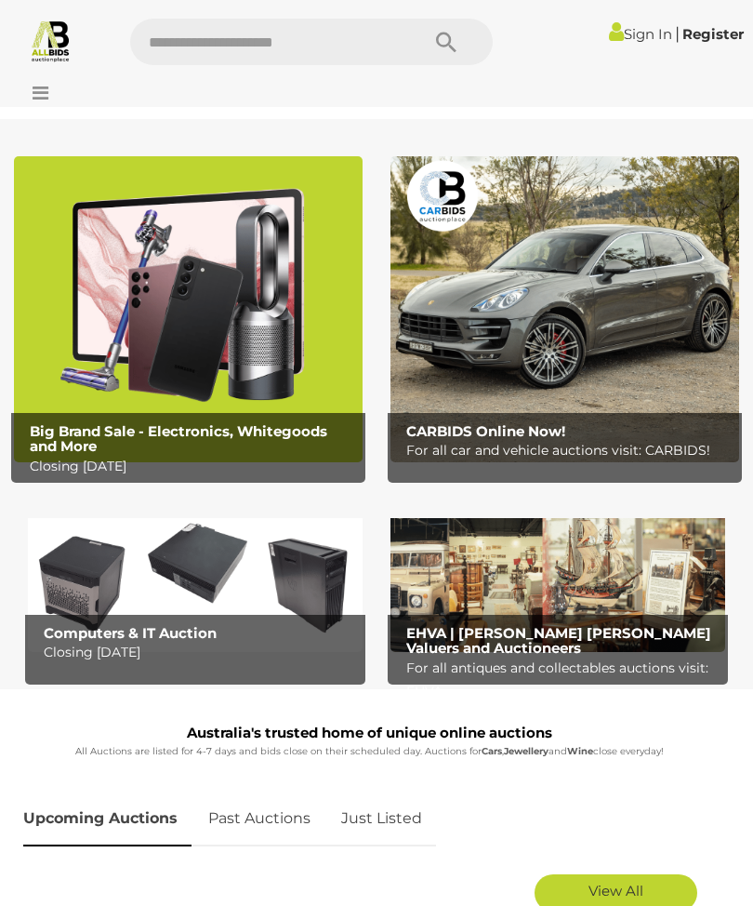
click at [49, 93] on div at bounding box center [376, 88] width 753 height 37
click at [45, 101] on icon at bounding box center [35, 93] width 25 height 19
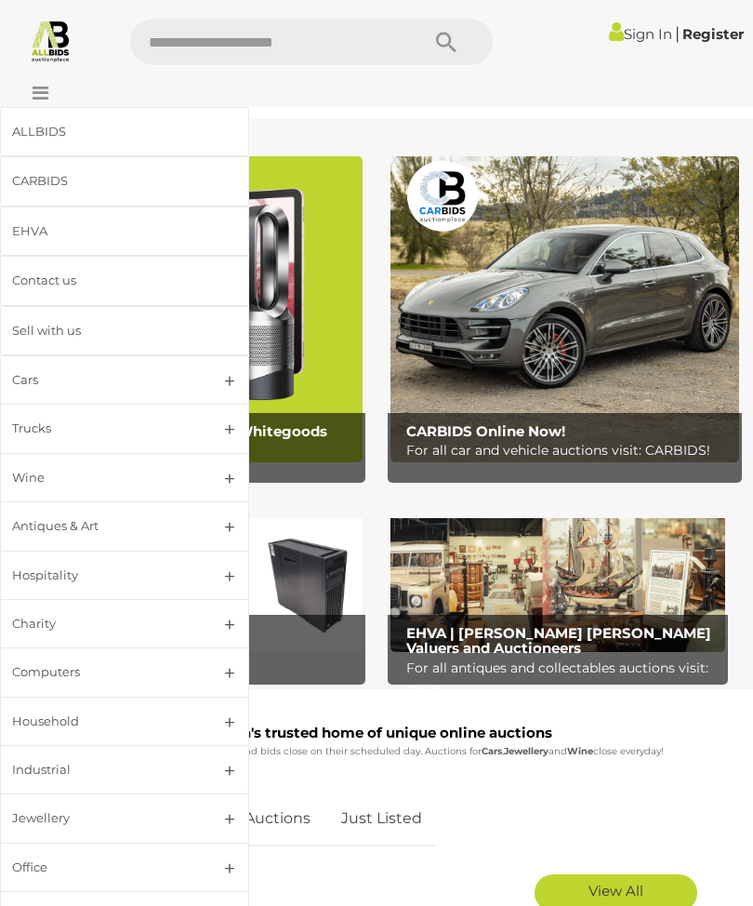
click at [239, 766] on link "Industrial" at bounding box center [124, 769] width 249 height 49
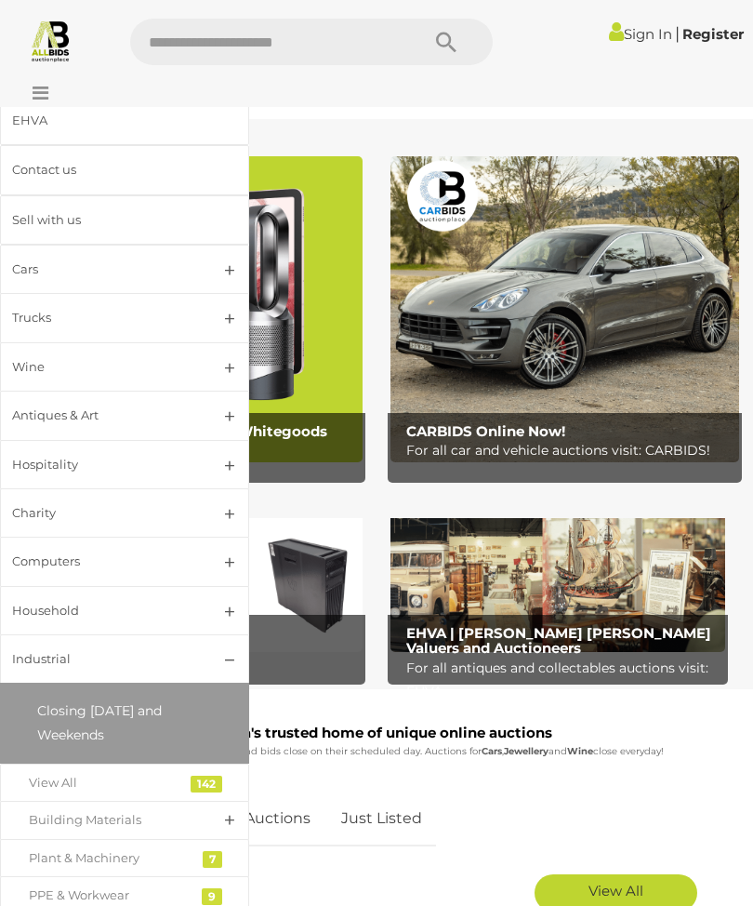
click at [214, 779] on div "142" at bounding box center [207, 783] width 32 height 17
click at [81, 779] on div "View All" at bounding box center [111, 782] width 164 height 21
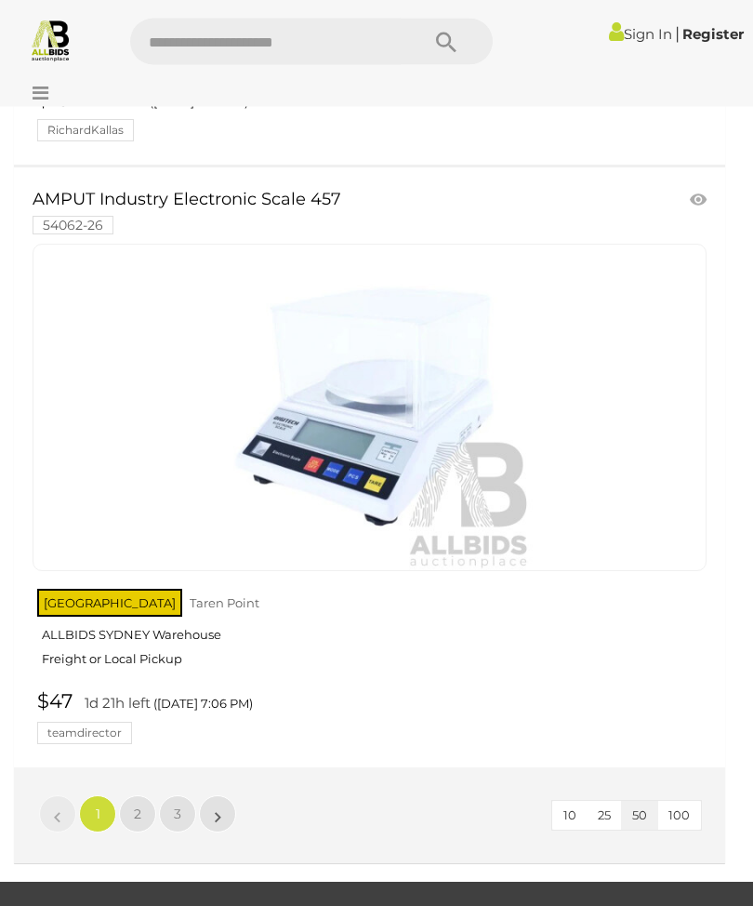
scroll to position [29886, 0]
click at [142, 795] on link "2" at bounding box center [137, 813] width 37 height 37
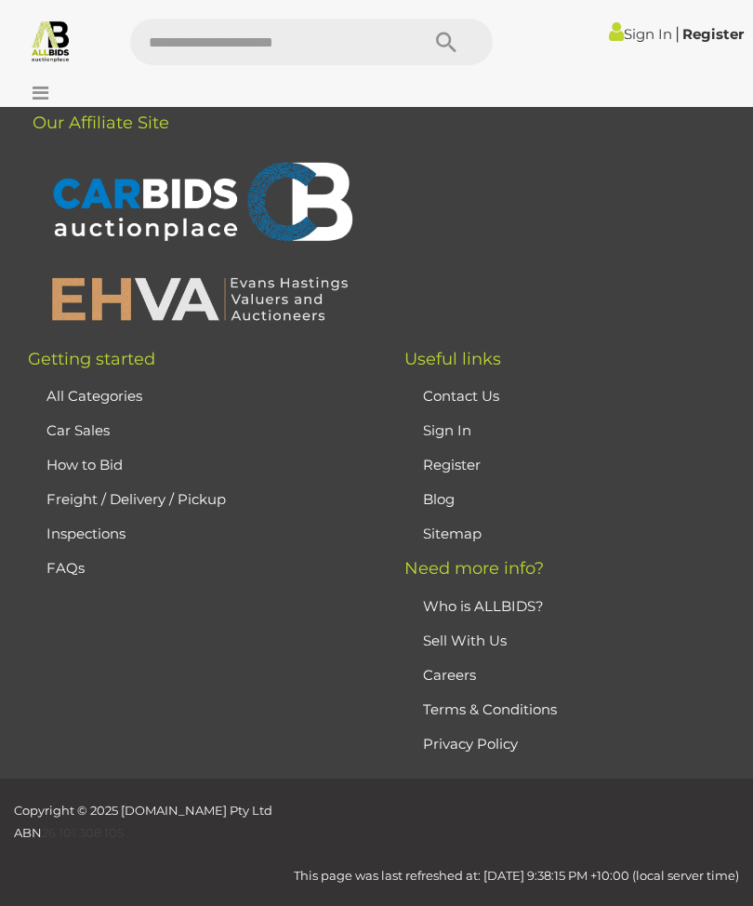
scroll to position [315, 0]
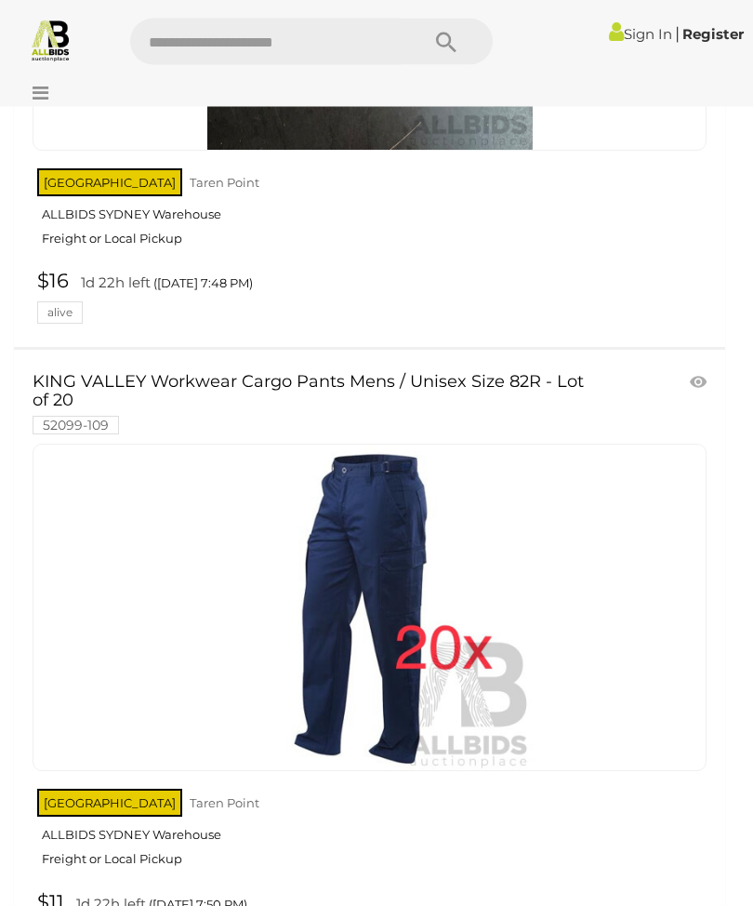
scroll to position [15379, 0]
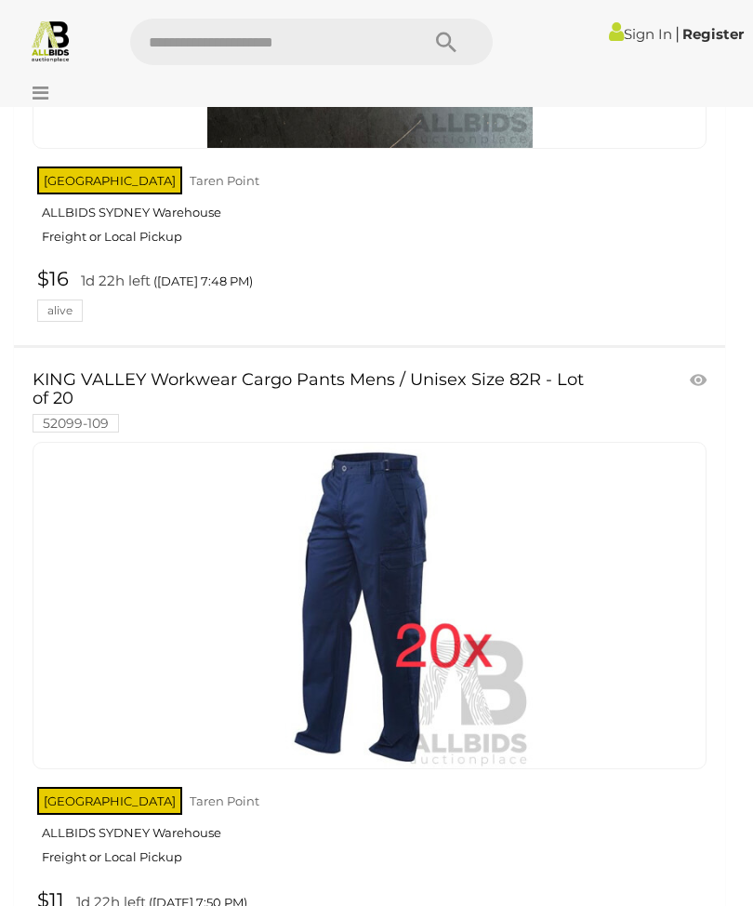
click at [395, 486] on link at bounding box center [370, 605] width 674 height 327
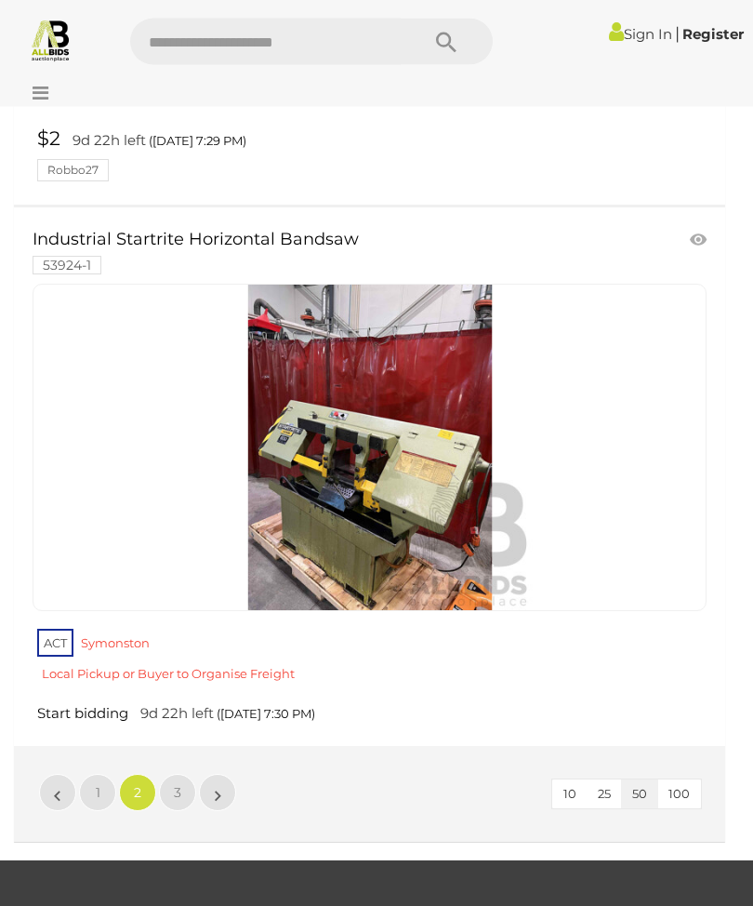
scroll to position [29972, 0]
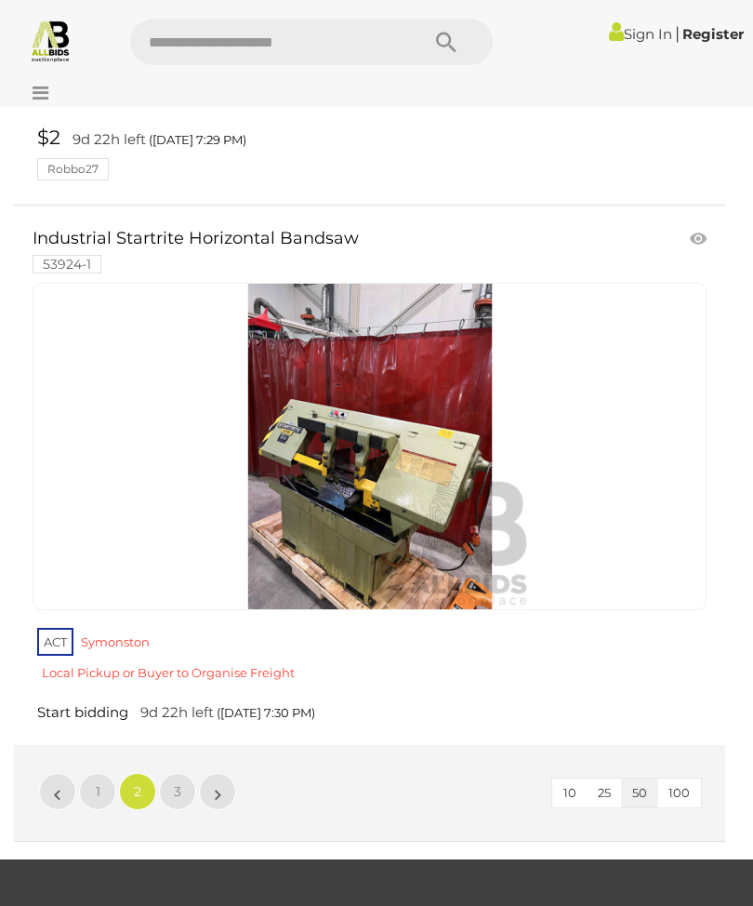
click at [179, 783] on span "3" at bounding box center [177, 791] width 7 height 17
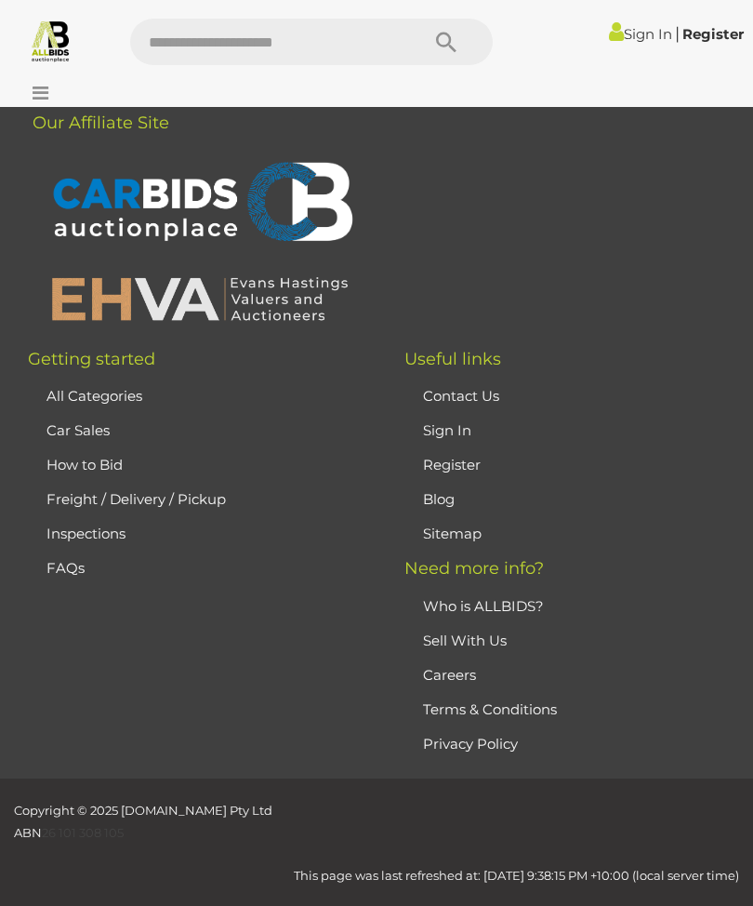
scroll to position [315, 0]
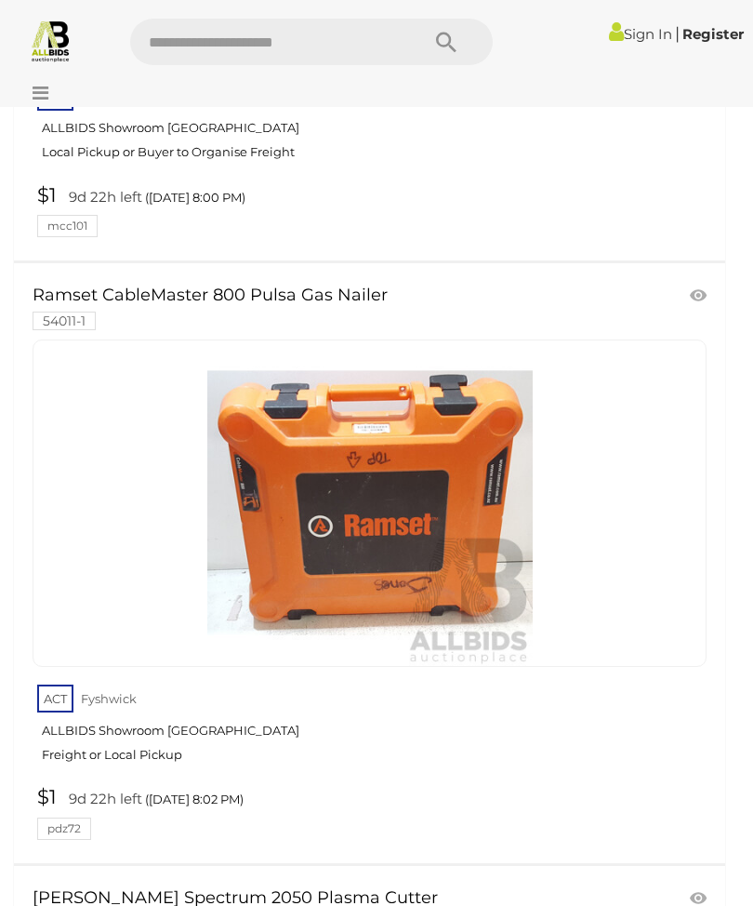
scroll to position [5572, 0]
click at [417, 500] on img at bounding box center [369, 503] width 325 height 325
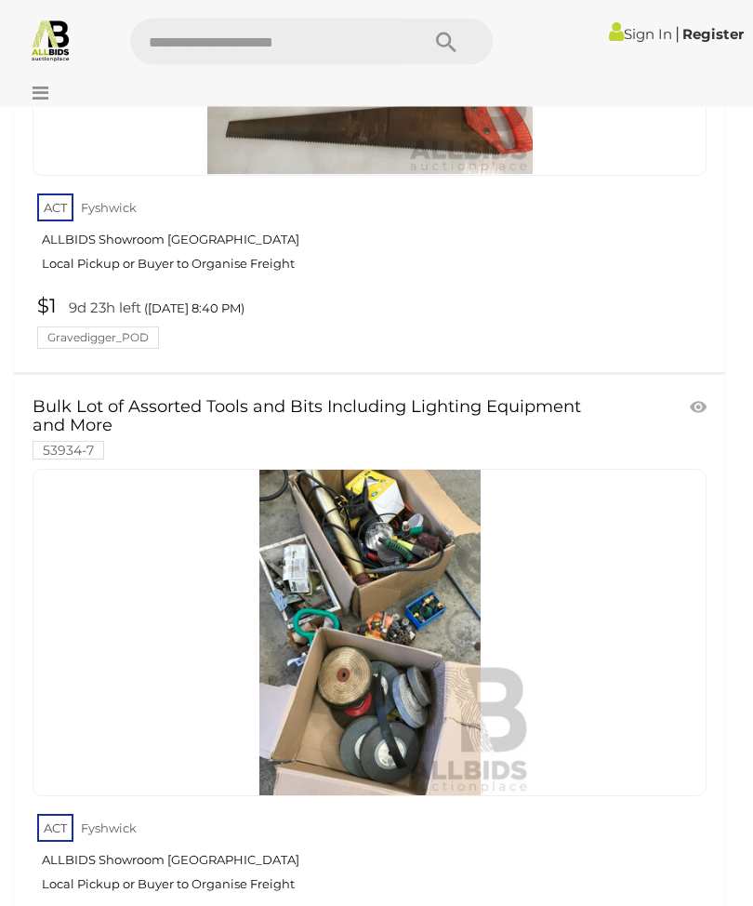
scroll to position [16738, 0]
click at [51, 90] on div at bounding box center [376, 88] width 753 height 37
click at [54, 94] on div at bounding box center [376, 88] width 753 height 37
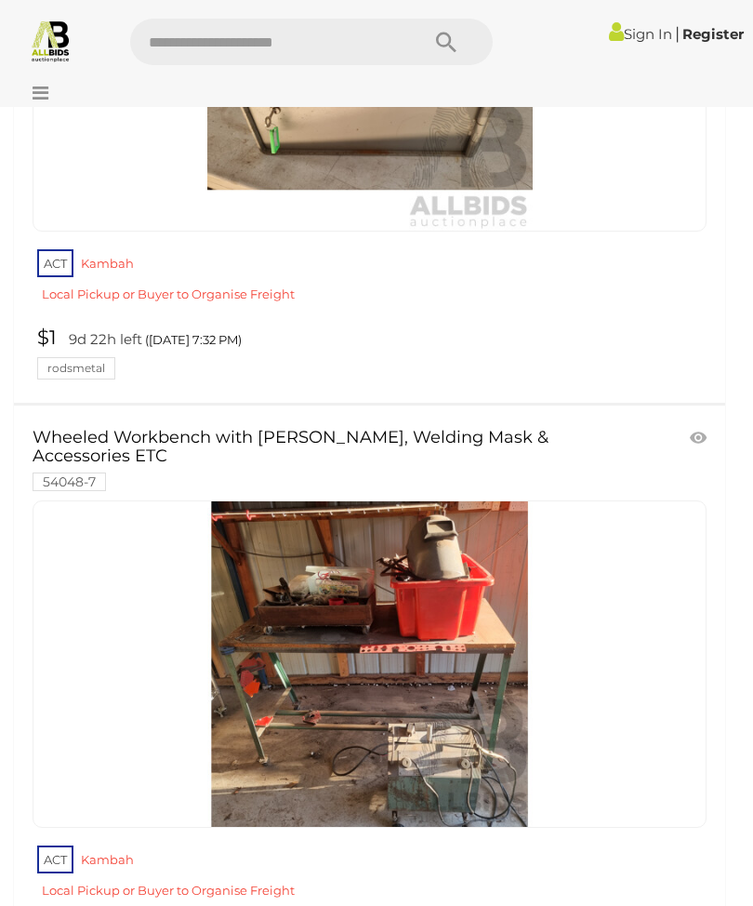
scroll to position [0, 0]
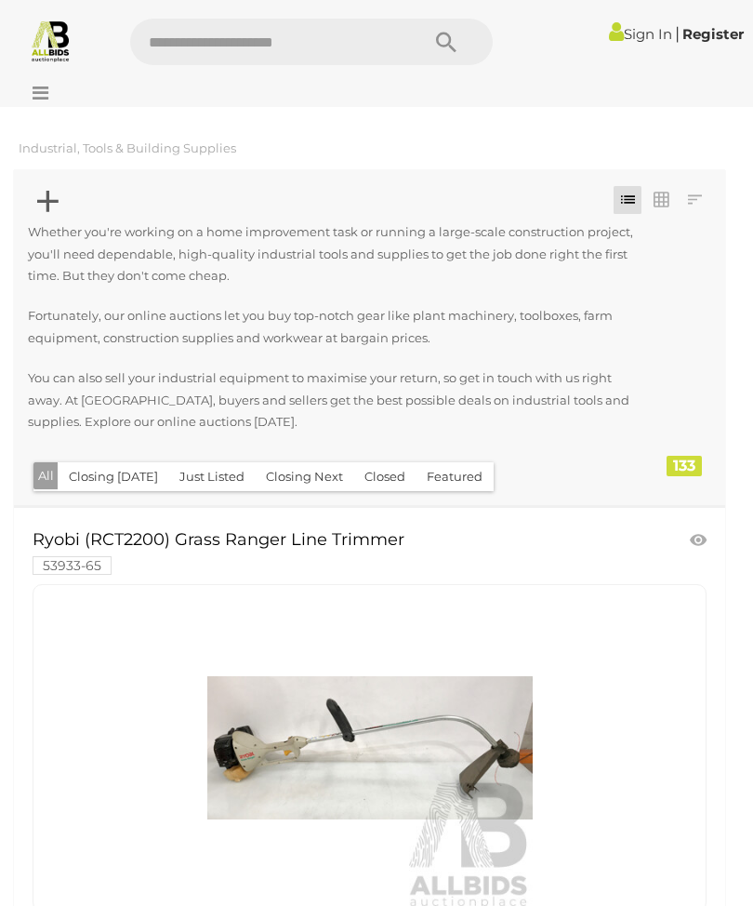
click at [47, 92] on icon at bounding box center [35, 93] width 25 height 19
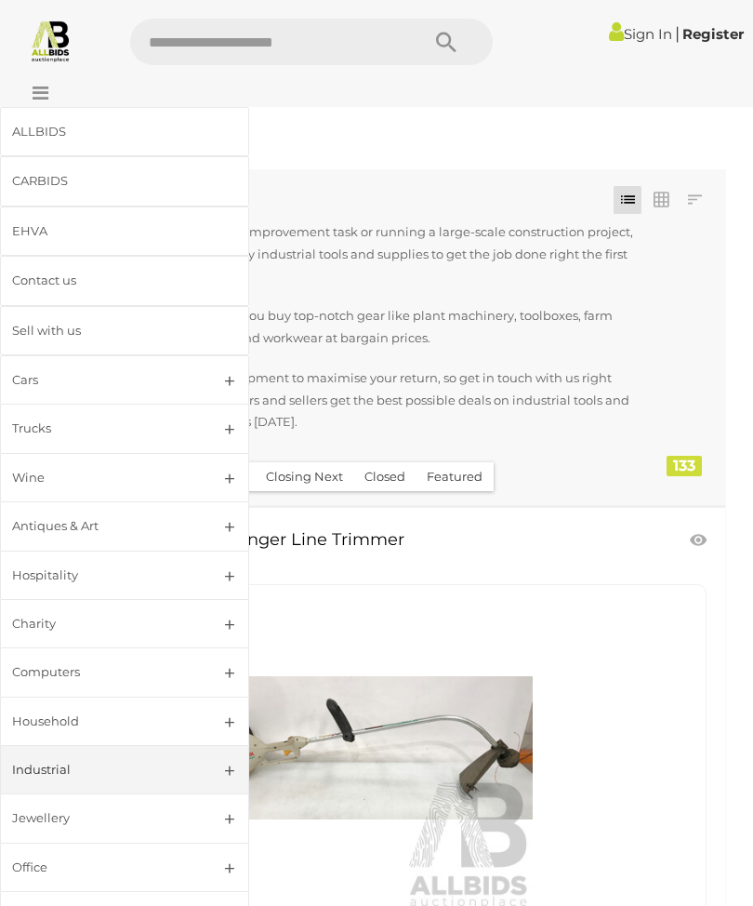
click at [238, 716] on link "Household" at bounding box center [124, 720] width 249 height 49
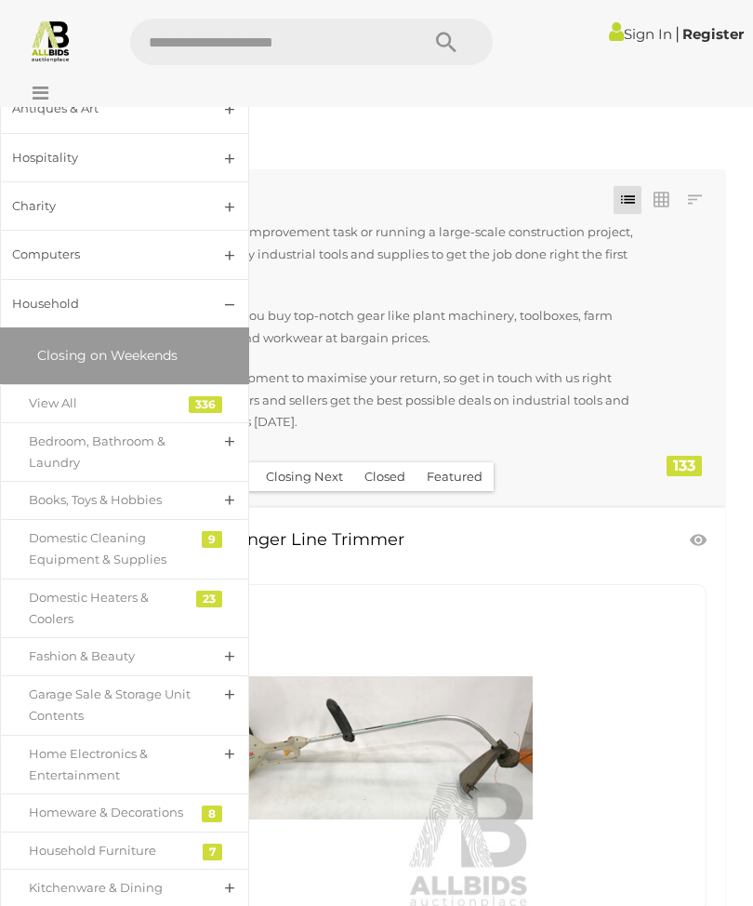
click at [89, 405] on div "View All" at bounding box center [111, 402] width 164 height 21
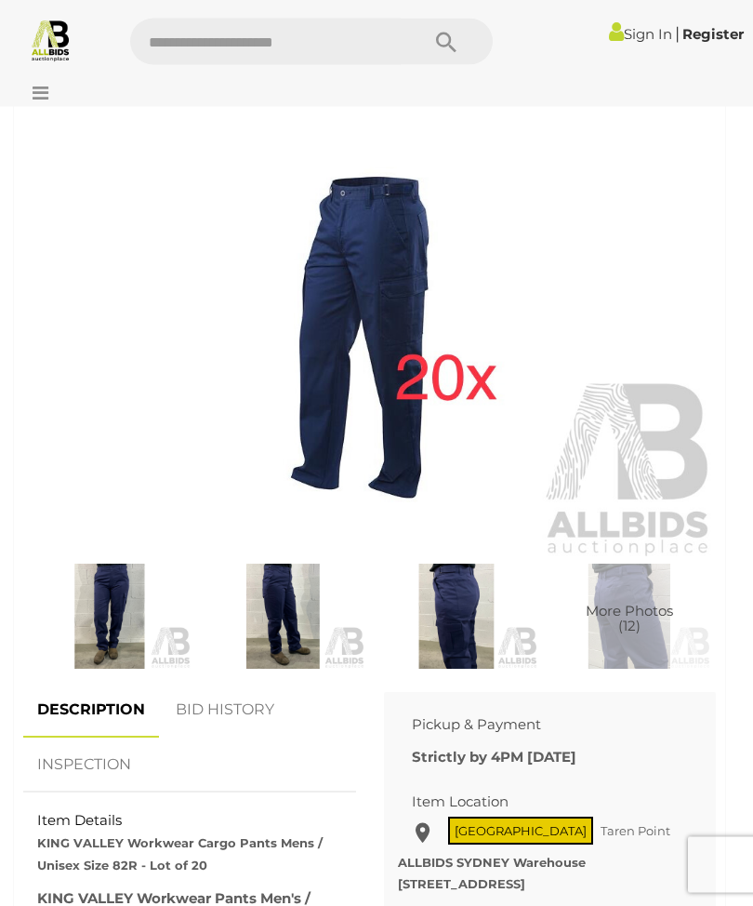
scroll to position [697, 0]
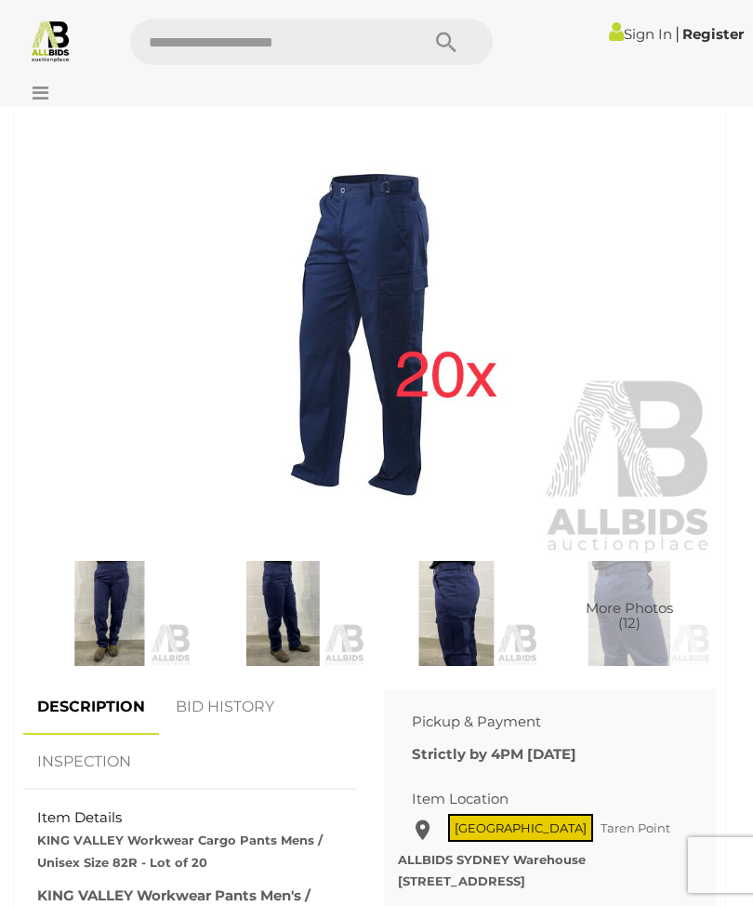
click at [118, 606] on img at bounding box center [110, 614] width 164 height 106
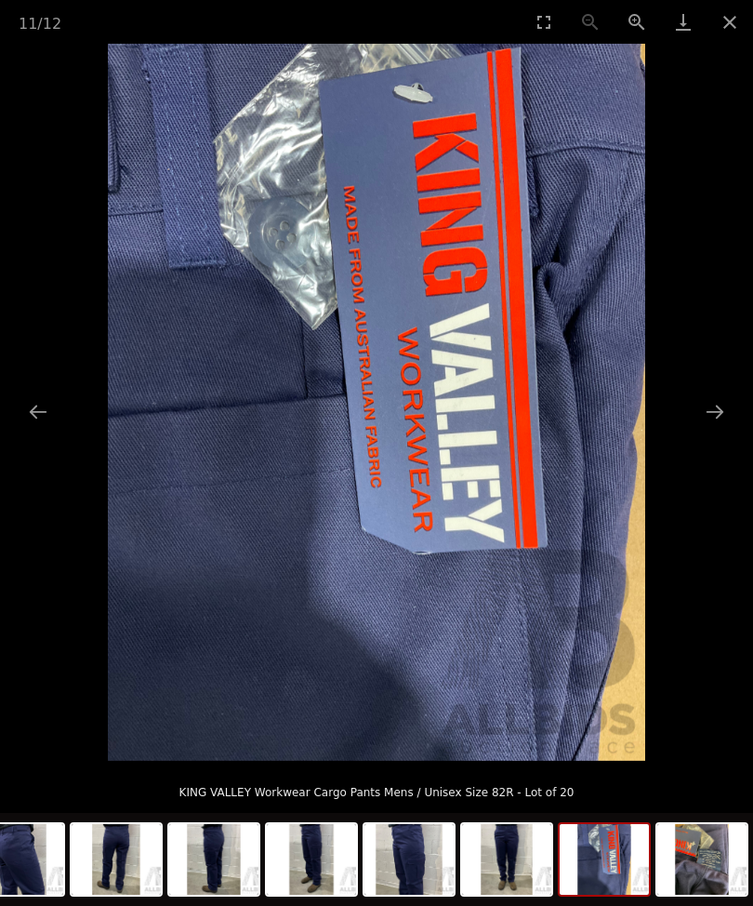
scroll to position [254, 0]
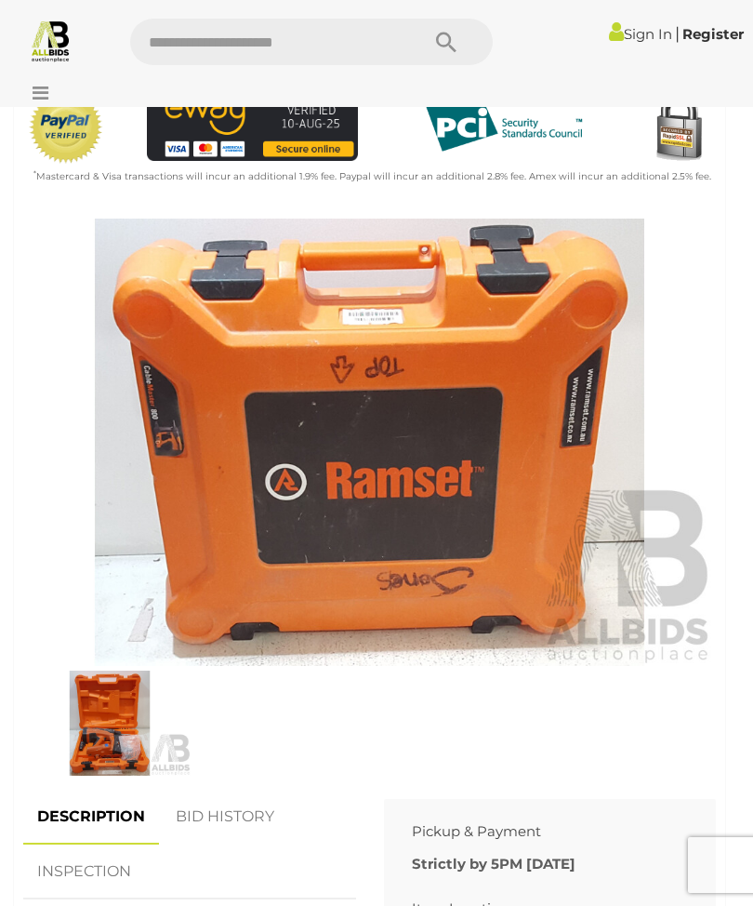
scroll to position [590, 0]
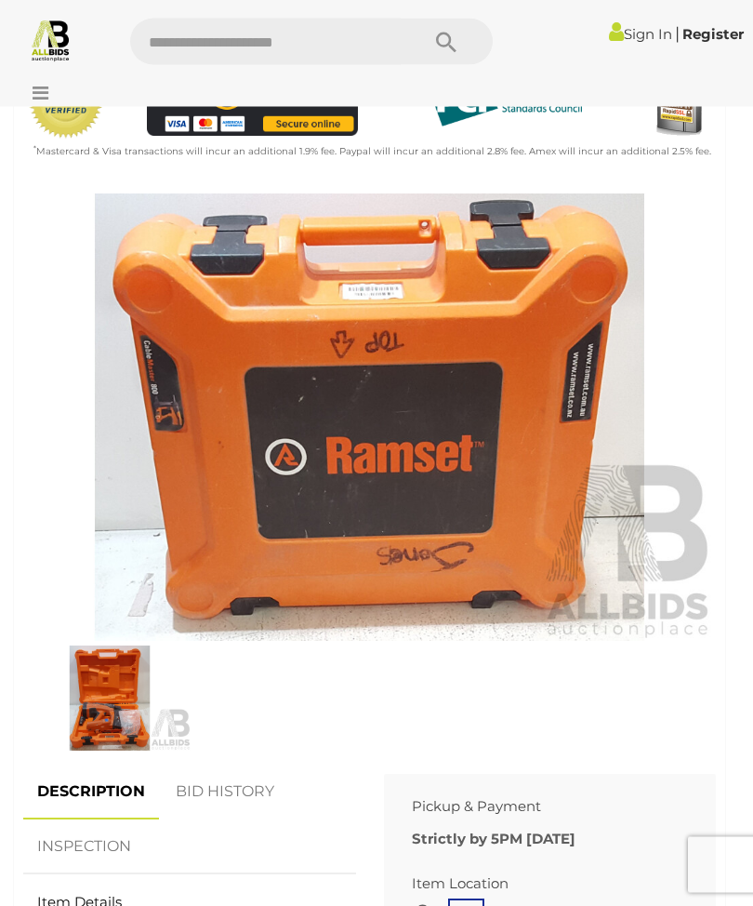
click at [121, 713] on img at bounding box center [110, 699] width 164 height 106
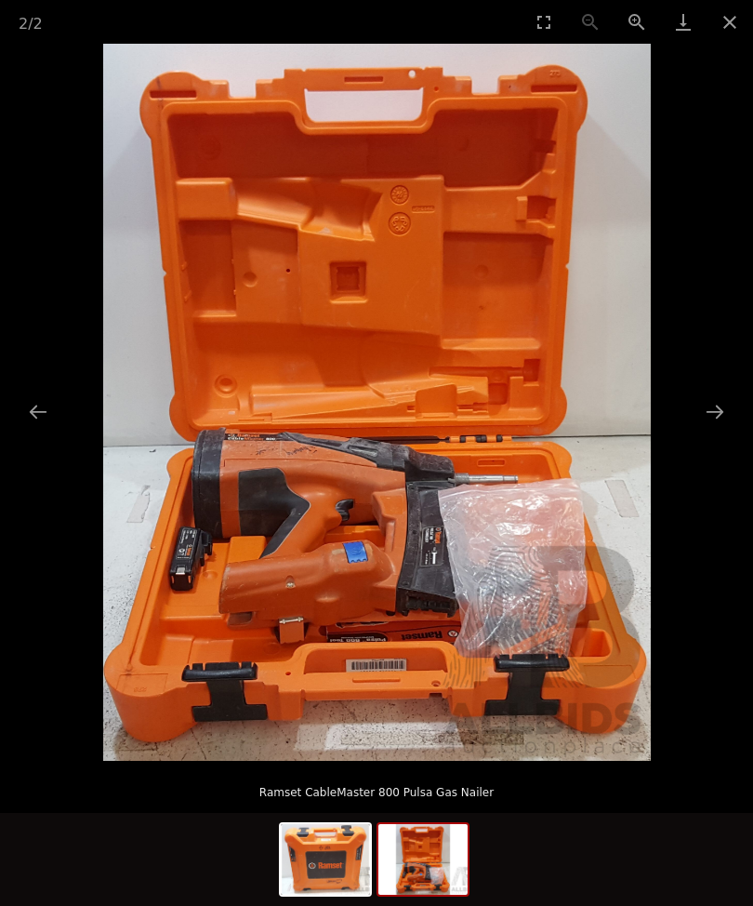
click at [728, 23] on button "Close gallery" at bounding box center [730, 22] width 46 height 44
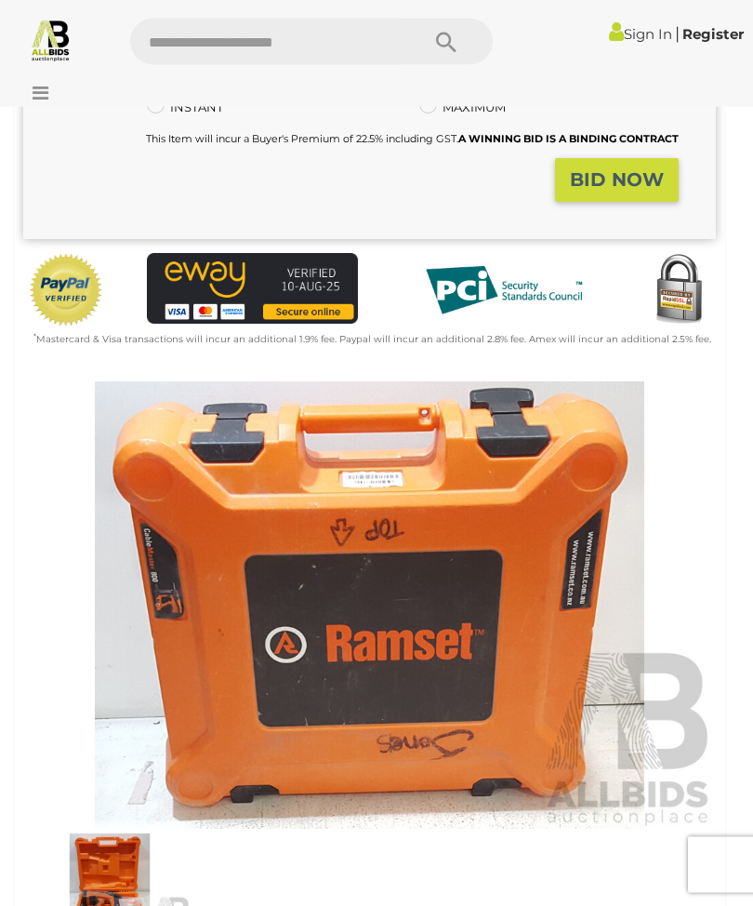
scroll to position [392, 0]
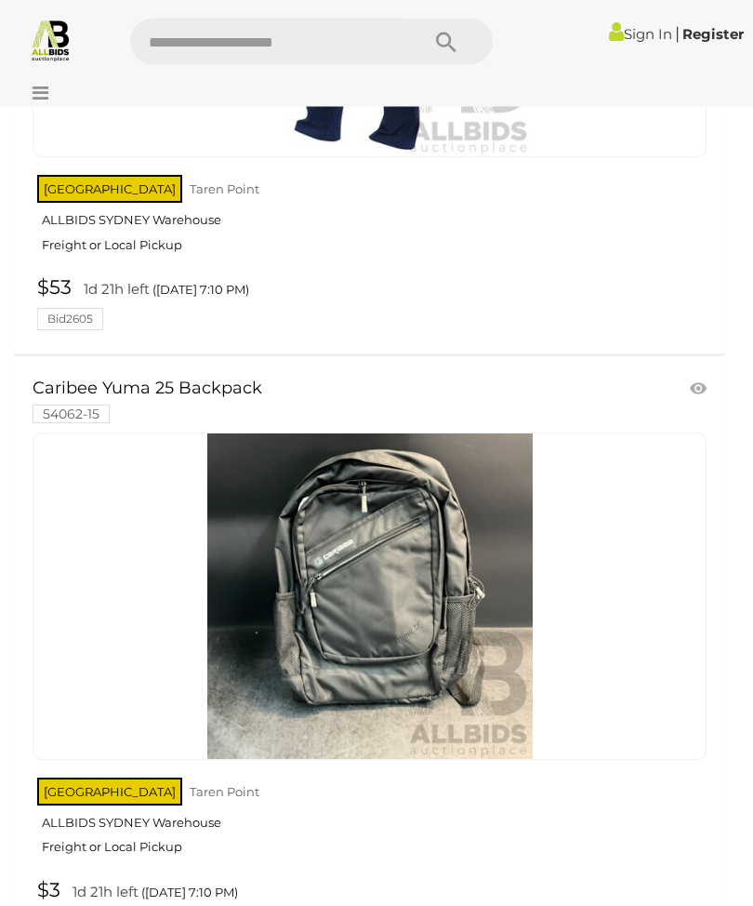
scroll to position [30434, 0]
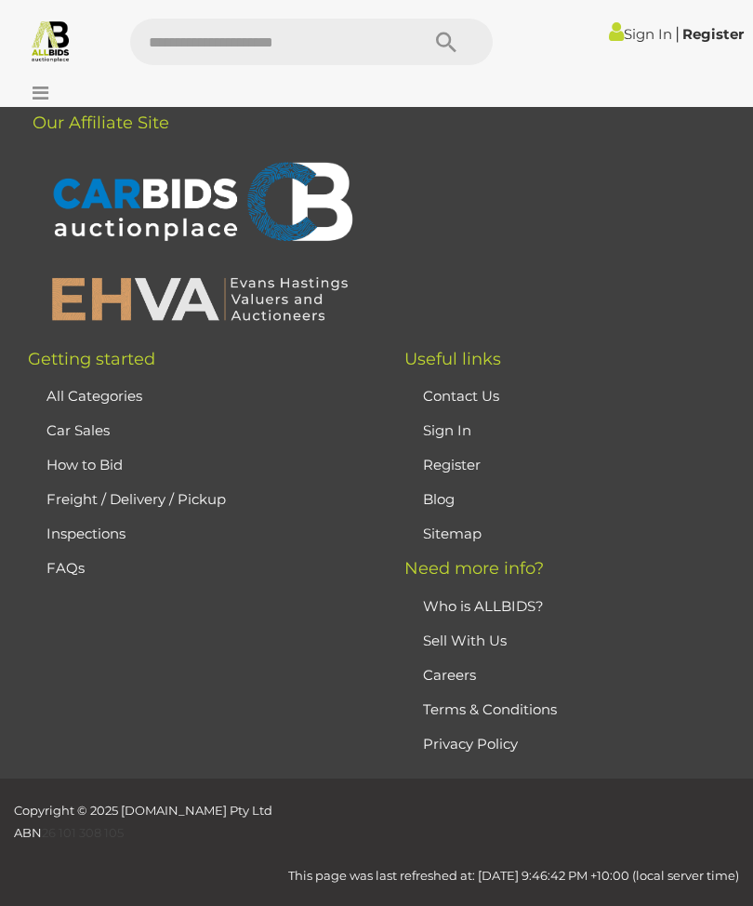
scroll to position [254, 0]
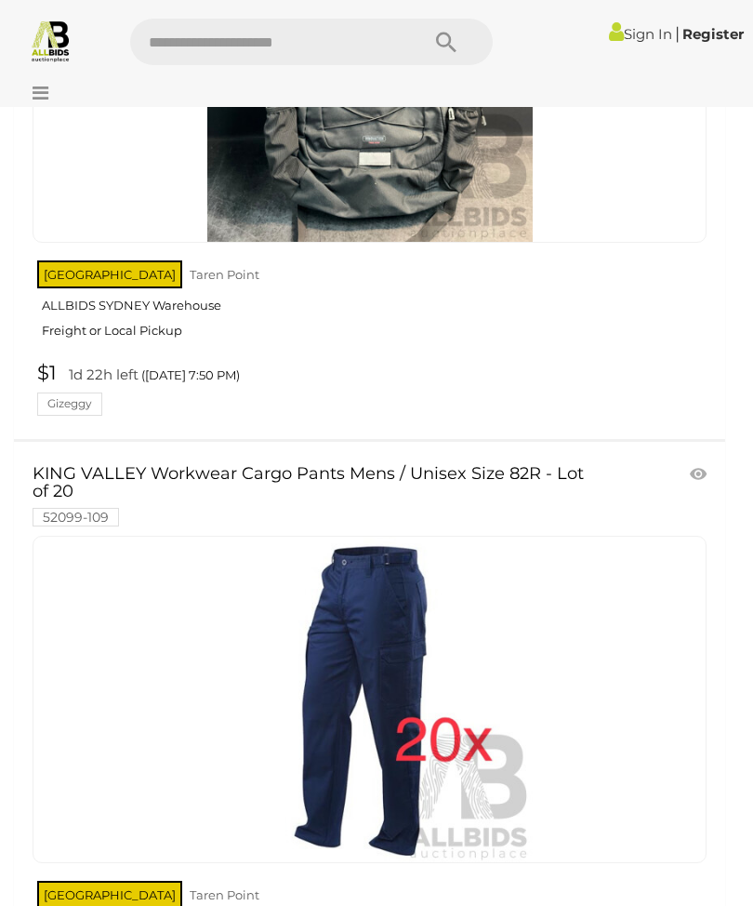
scroll to position [17643, 0]
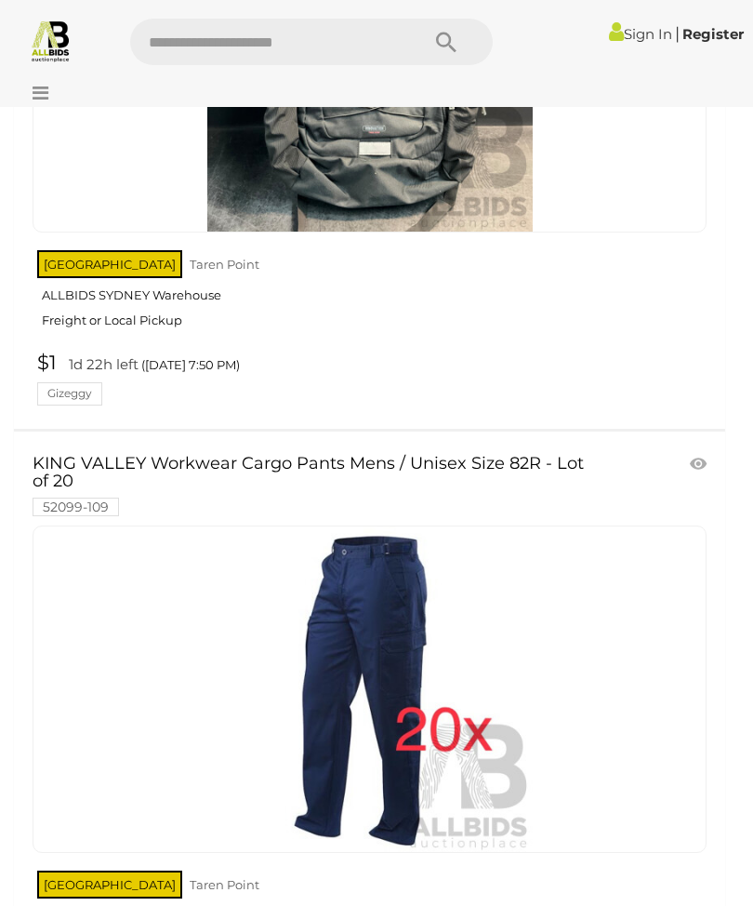
click at [389, 545] on link at bounding box center [370, 688] width 674 height 327
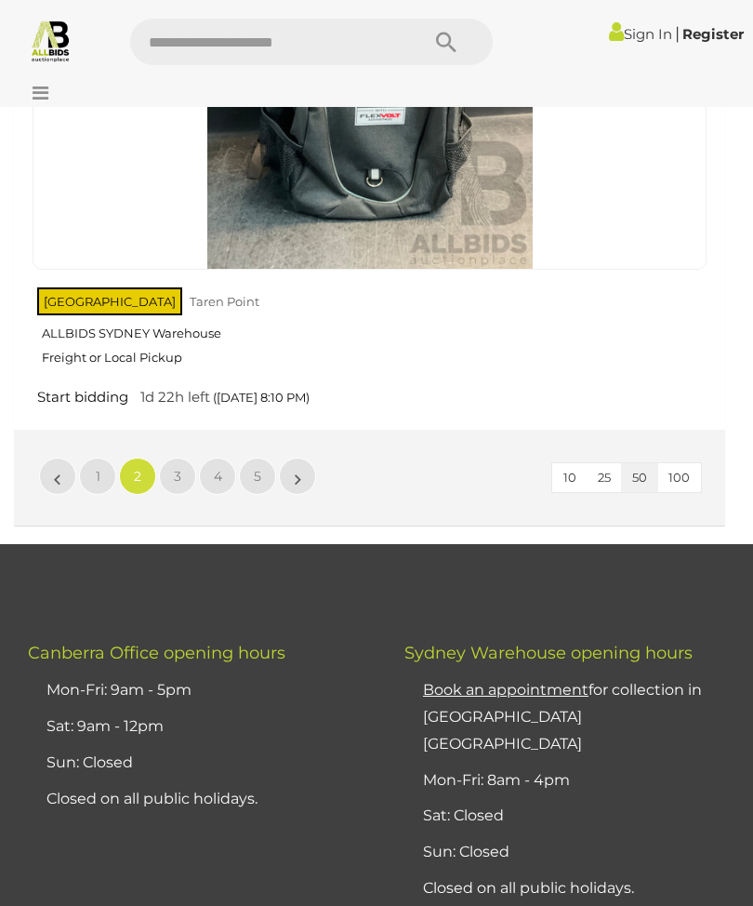
scroll to position [30271, 0]
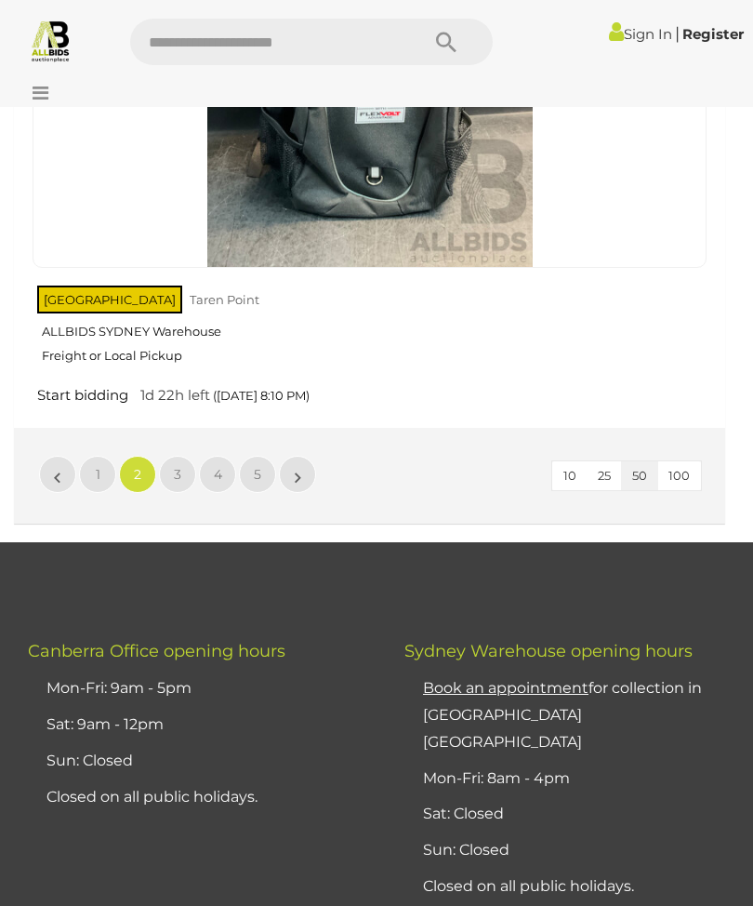
click at [181, 456] on link "3" at bounding box center [177, 474] width 37 height 37
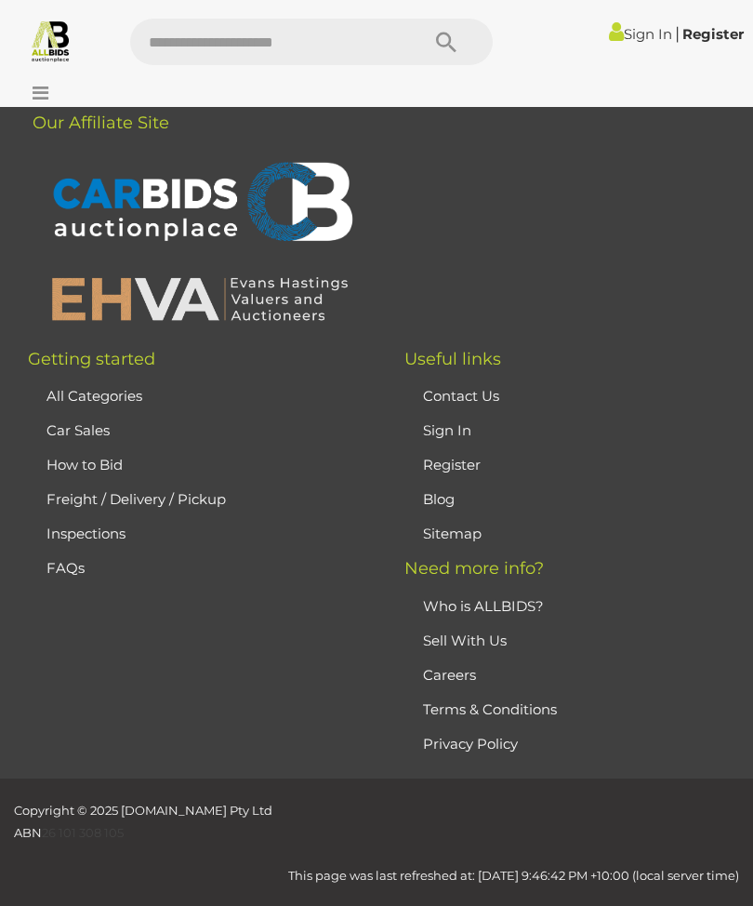
scroll to position [254, 0]
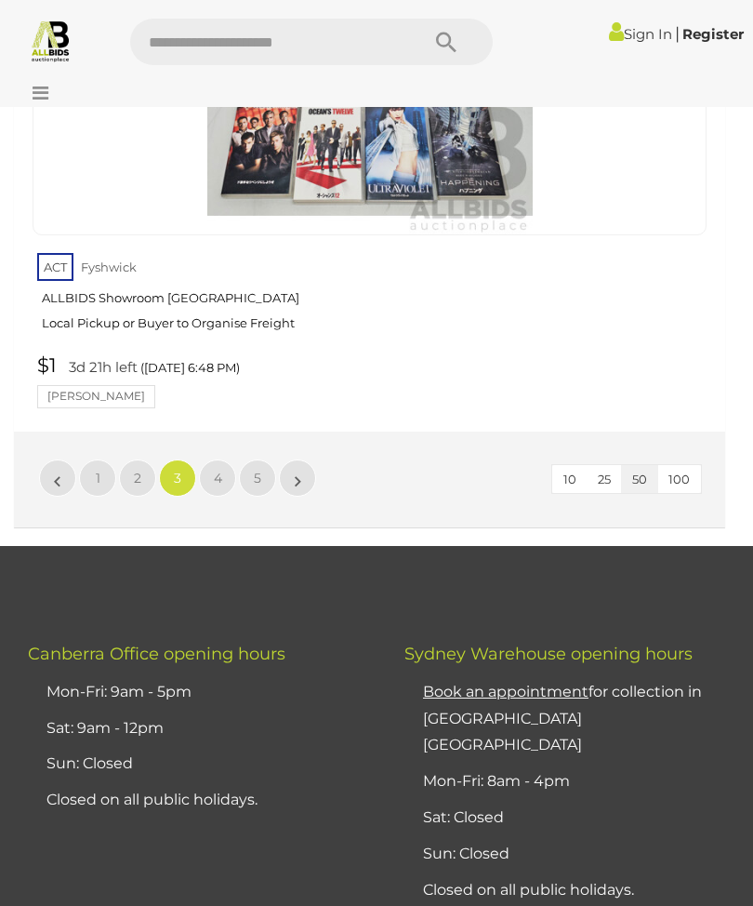
scroll to position [30206, 0]
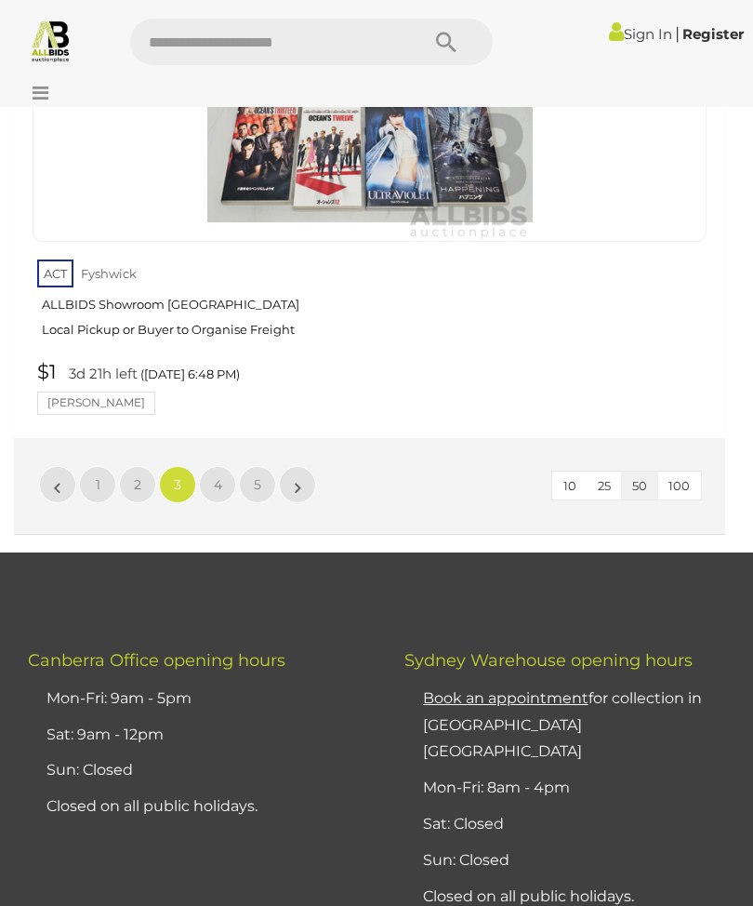
click at [216, 476] on span "4" at bounding box center [218, 484] width 8 height 17
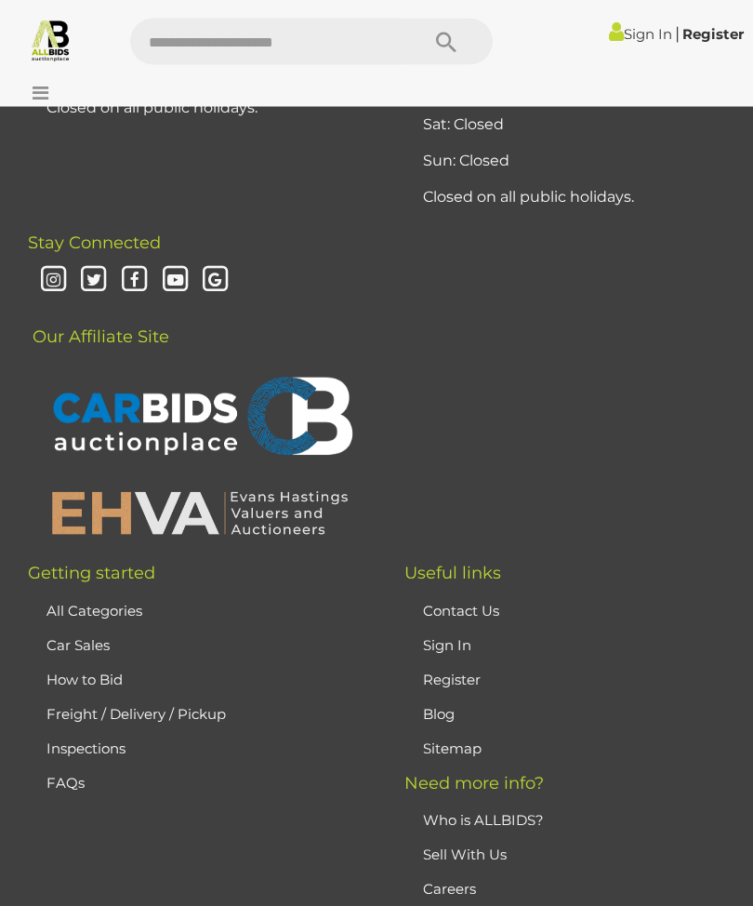
scroll to position [30703, 0]
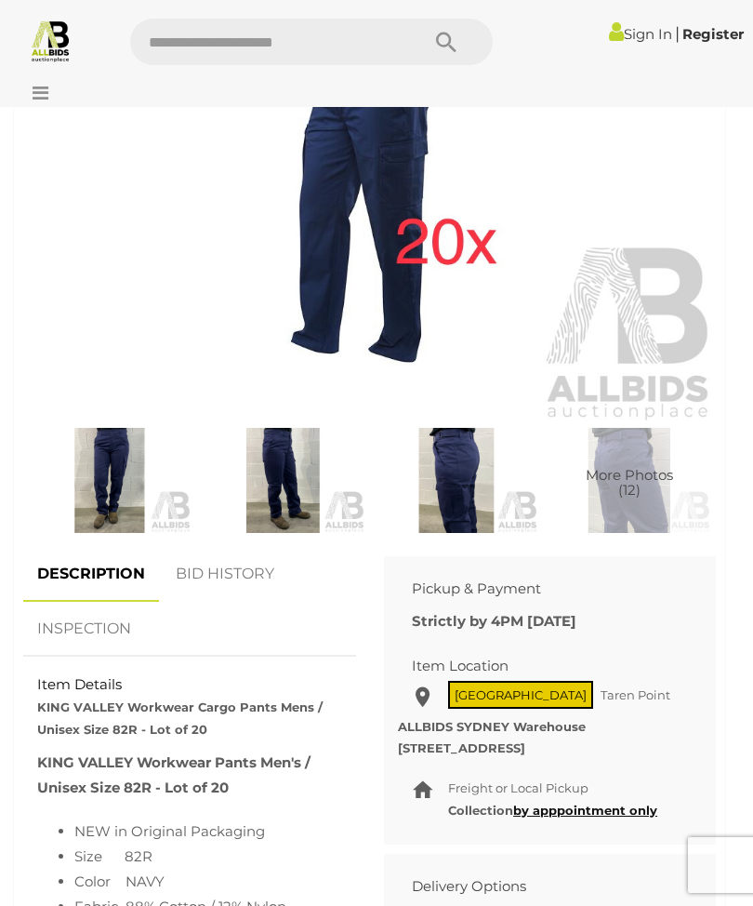
scroll to position [825, 0]
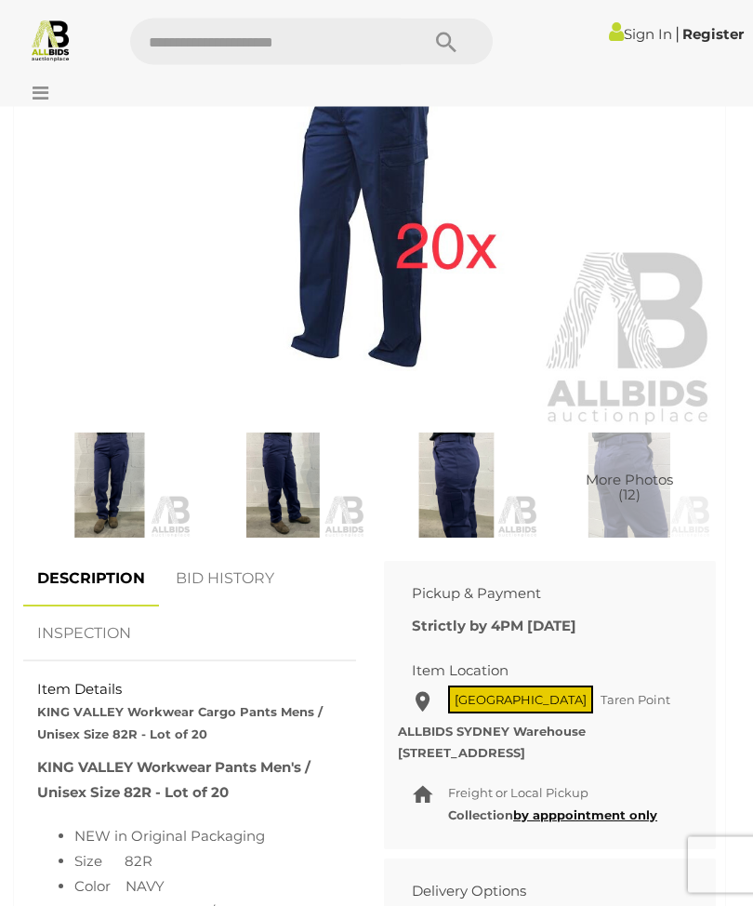
click at [125, 477] on img at bounding box center [110, 486] width 164 height 106
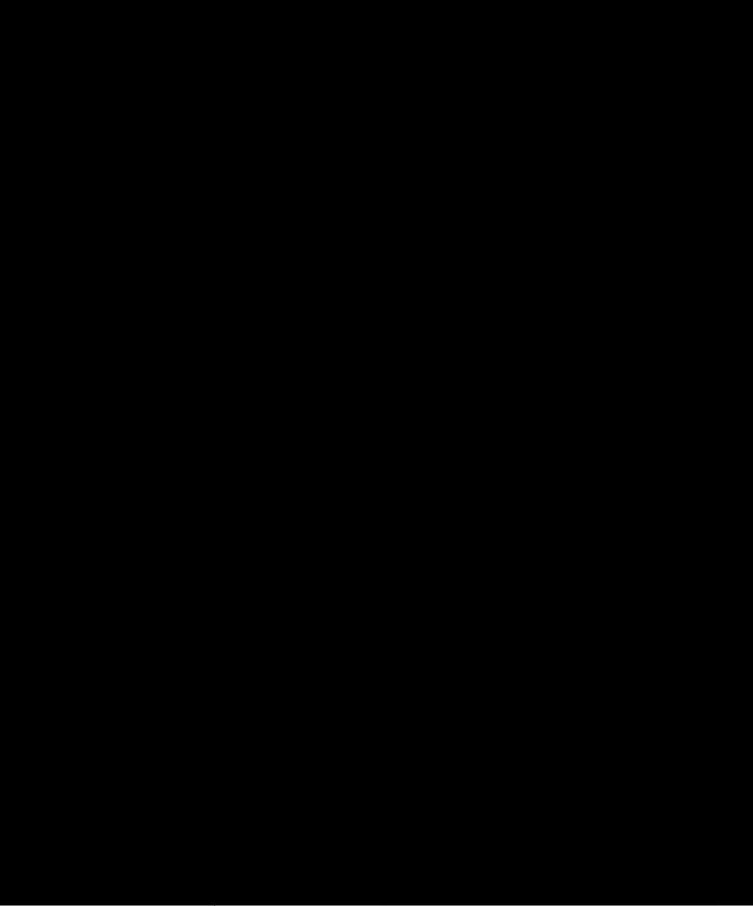
scroll to position [826, 0]
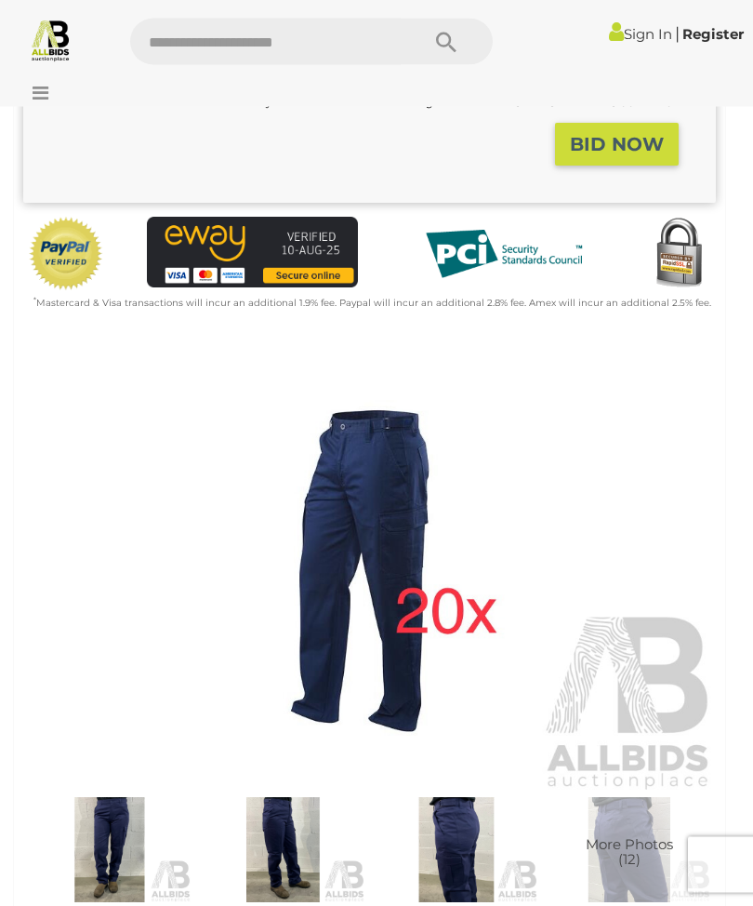
scroll to position [450, 0]
